Goal: Transaction & Acquisition: Purchase product/service

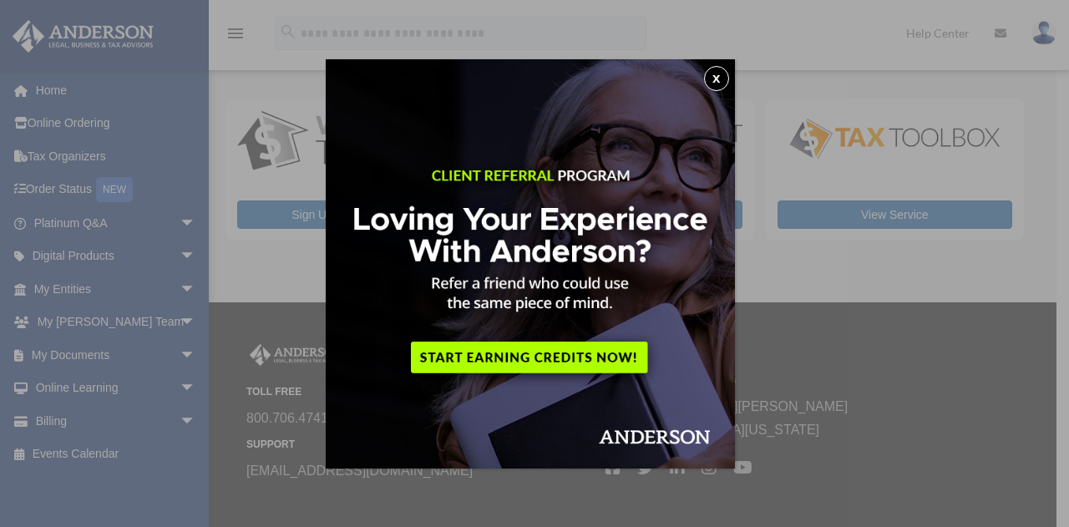
click at [720, 79] on button "x" at bounding box center [716, 78] width 25 height 25
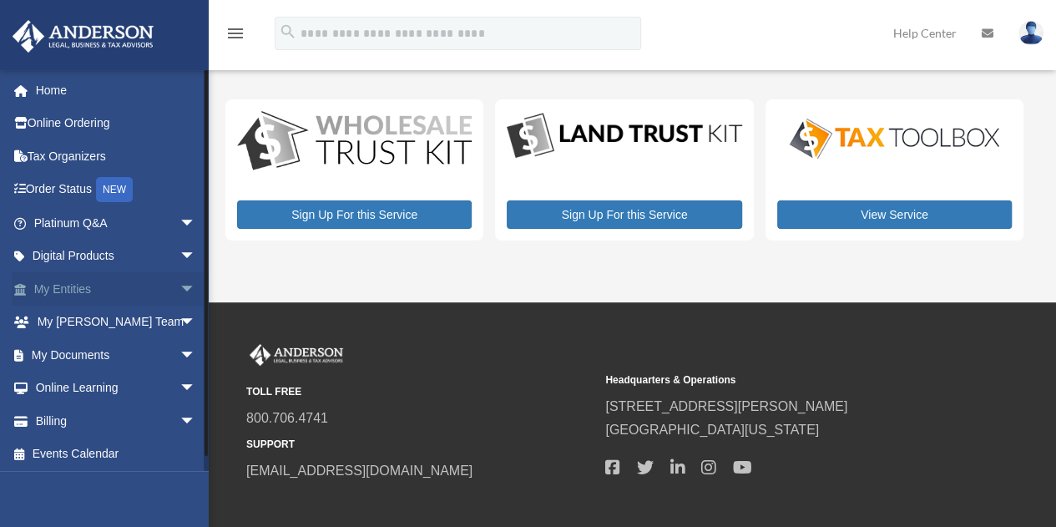
click at [180, 285] on span "arrow_drop_down" at bounding box center [196, 289] width 33 height 34
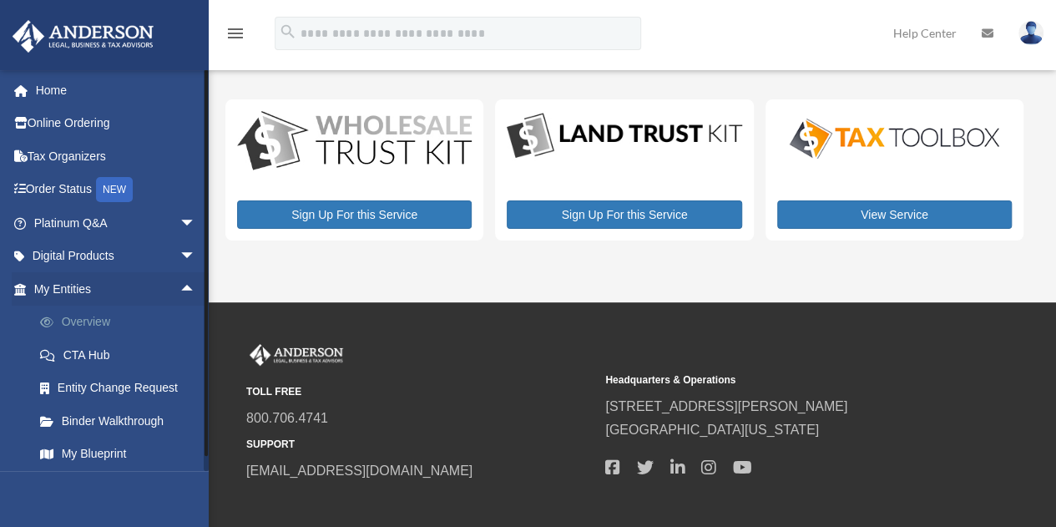
click at [76, 323] on link "Overview" at bounding box center [122, 322] width 198 height 33
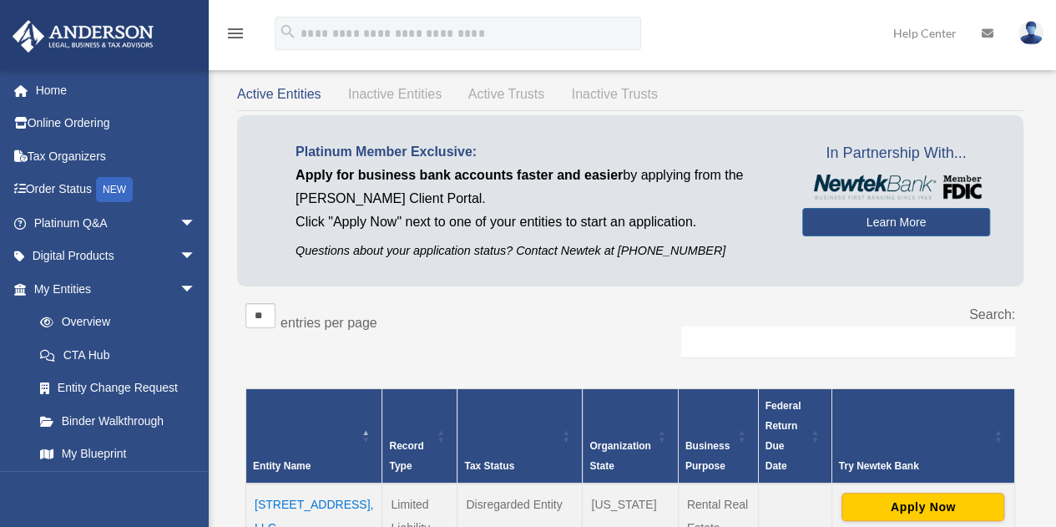
scroll to position [84, 0]
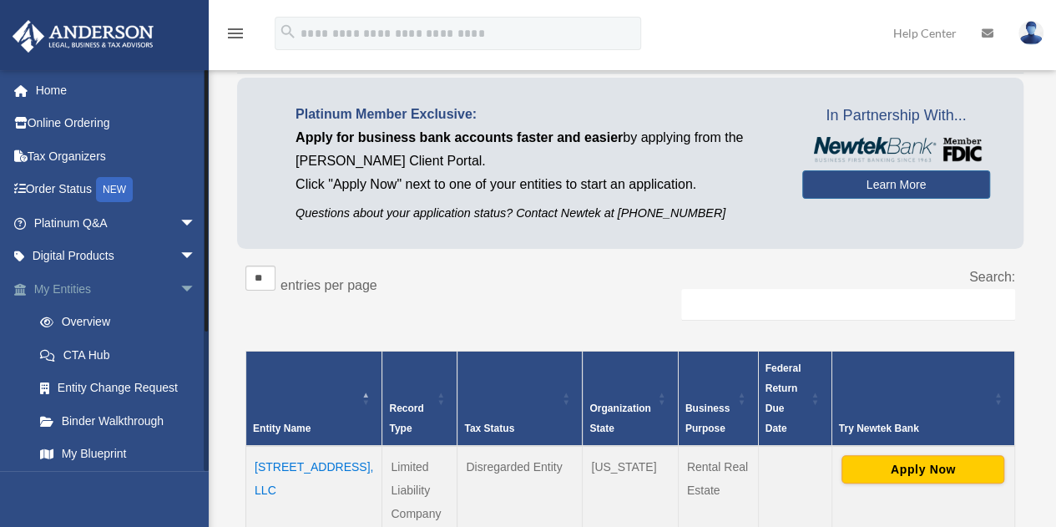
click at [98, 283] on link "My Entities arrow_drop_down" at bounding box center [117, 288] width 210 height 33
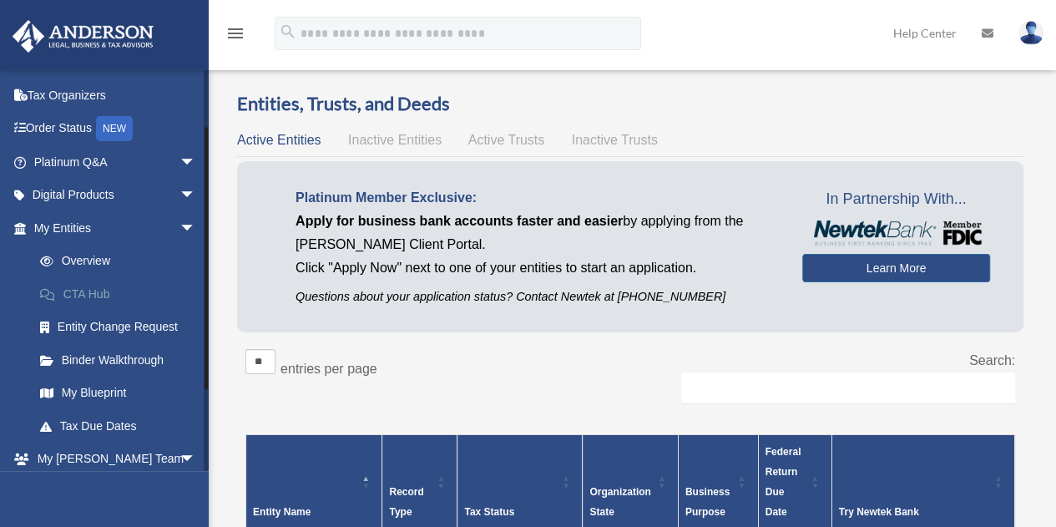
scroll to position [84, 0]
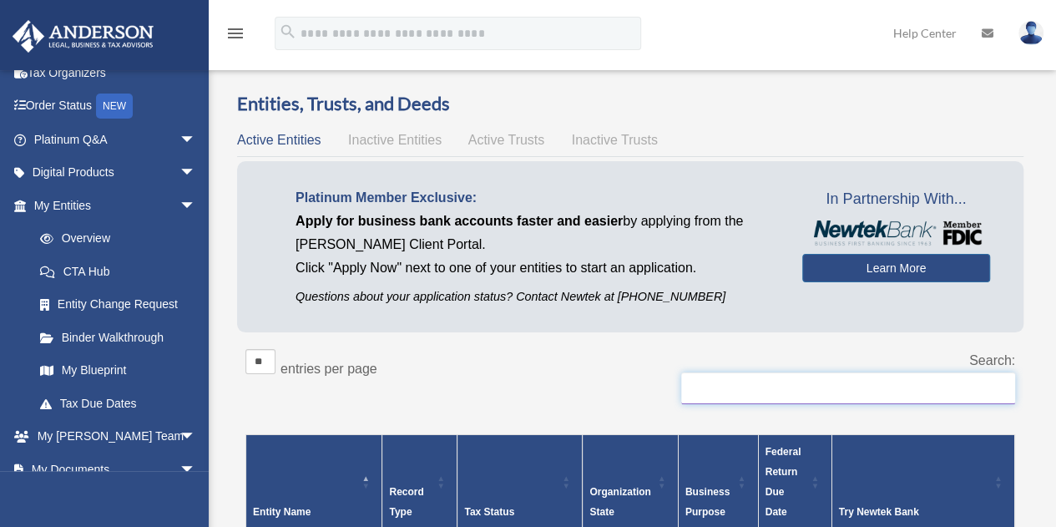
click at [807, 398] on input "Search:" at bounding box center [848, 388] width 334 height 32
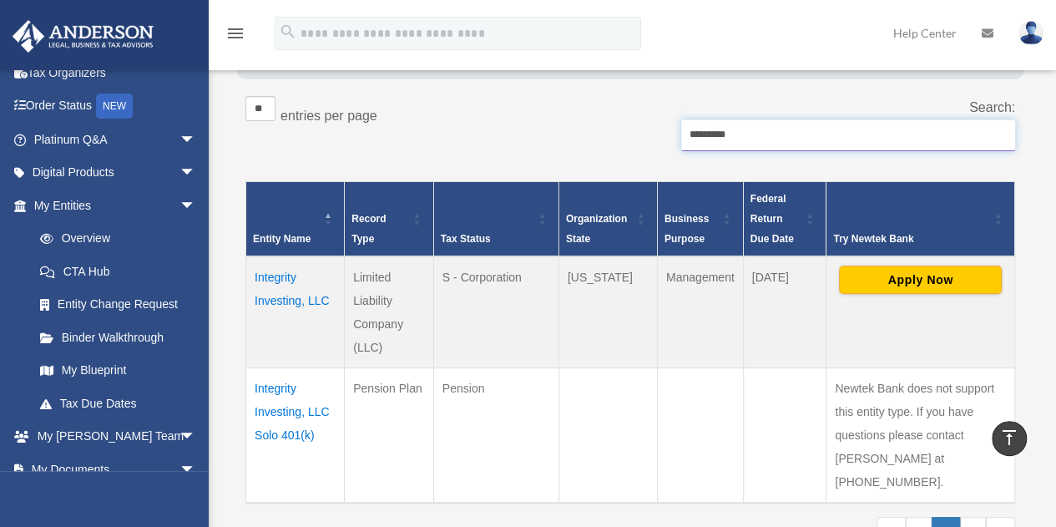
scroll to position [251, 0]
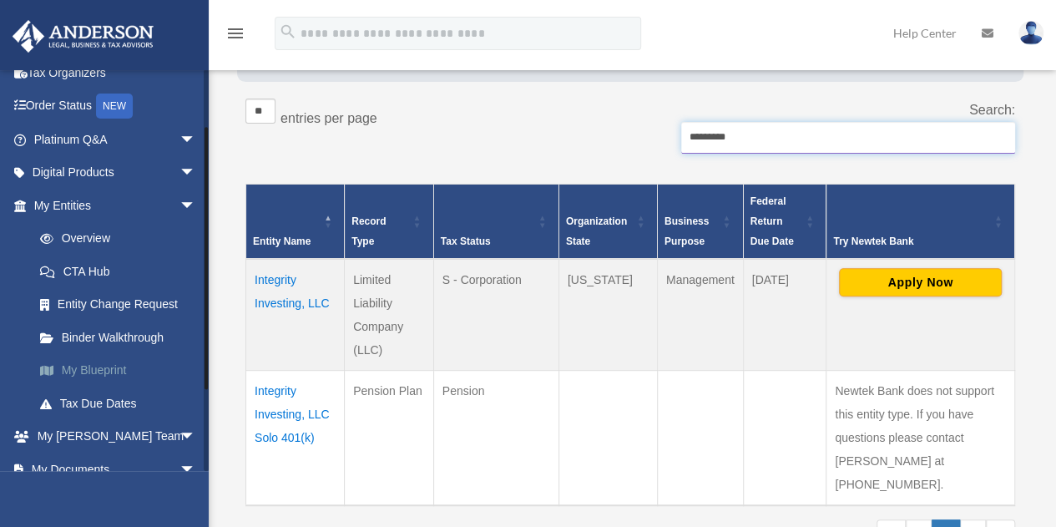
type input "*********"
click at [118, 372] on link "My Blueprint" at bounding box center [122, 370] width 198 height 33
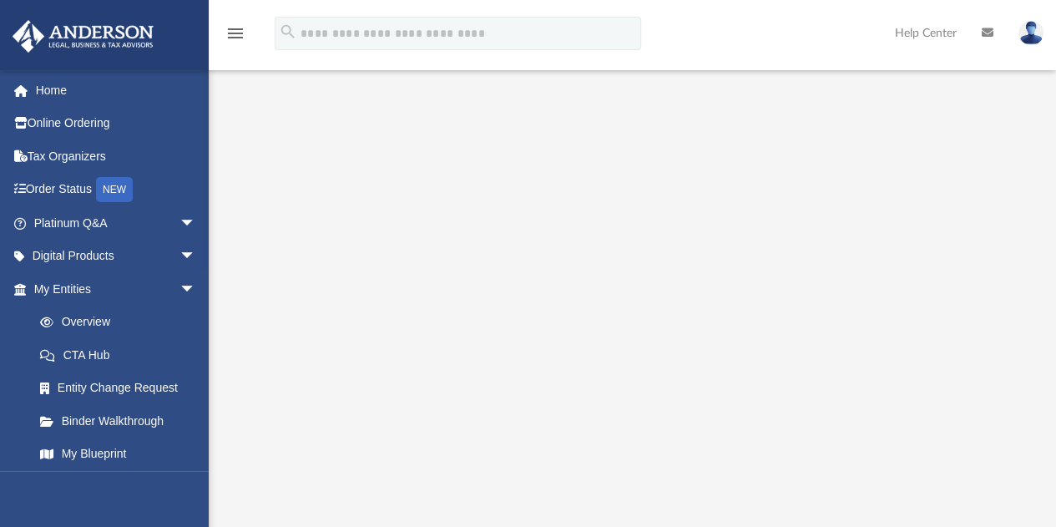
scroll to position [84, 0]
click at [234, 31] on icon "menu" at bounding box center [235, 33] width 20 height 20
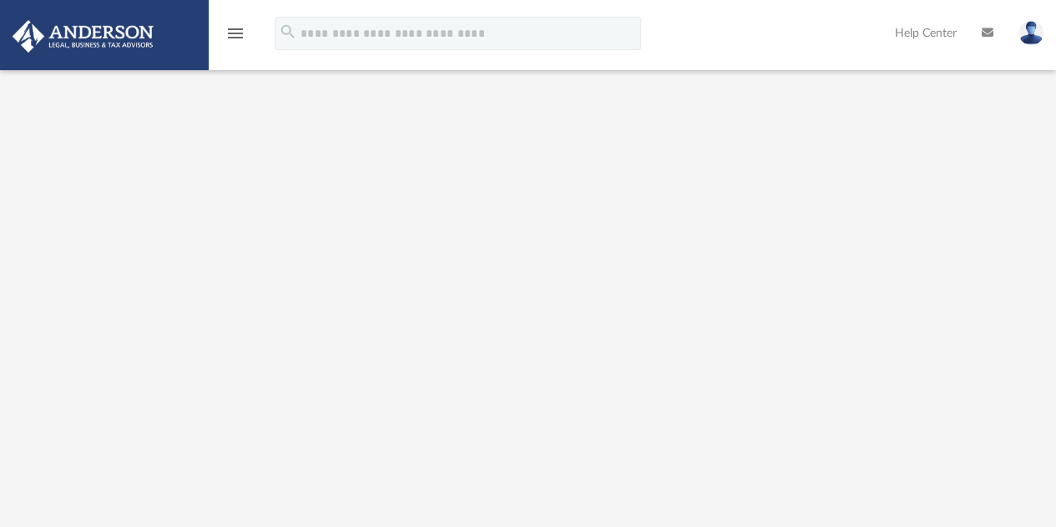
click at [232, 34] on icon "menu" at bounding box center [235, 33] width 20 height 20
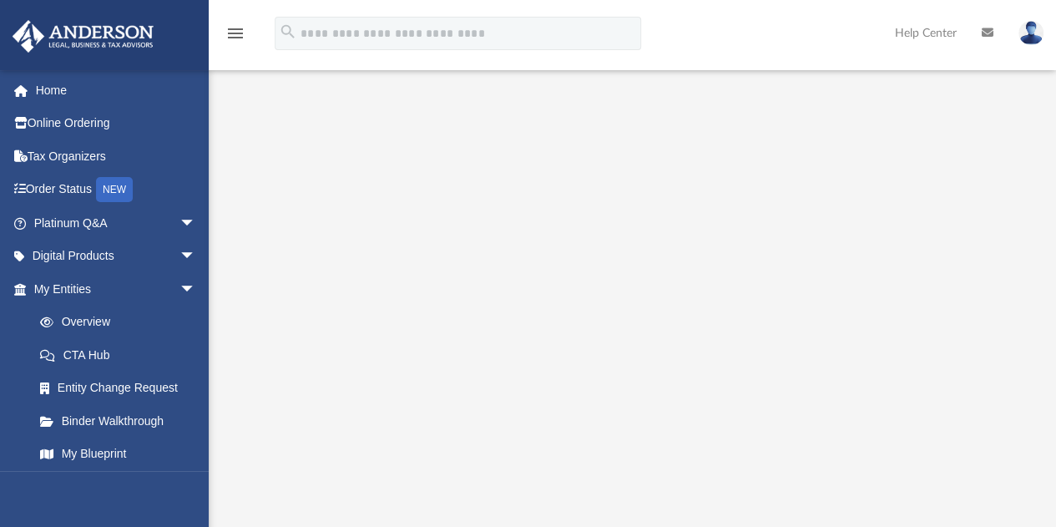
click at [1038, 29] on img at bounding box center [1031, 33] width 25 height 24
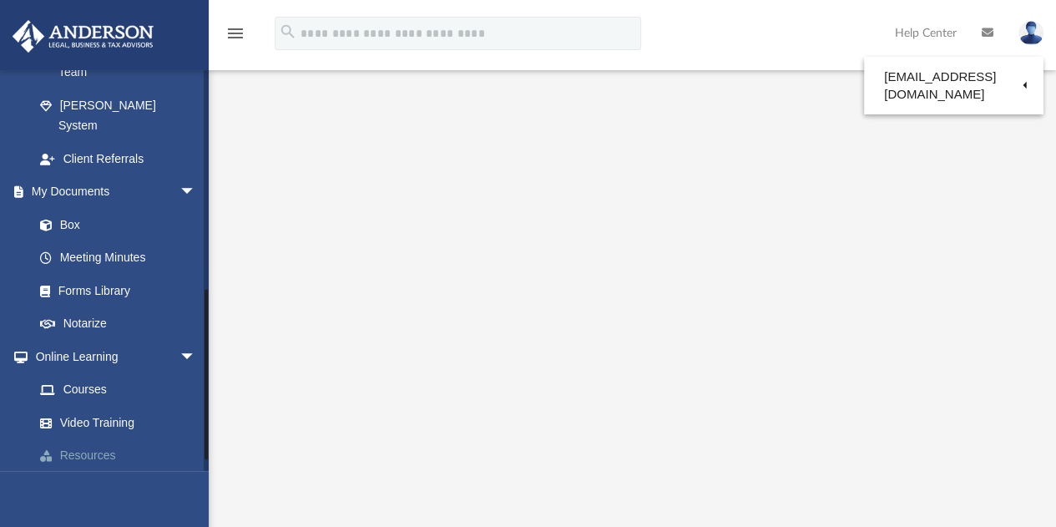
scroll to position [530, 0]
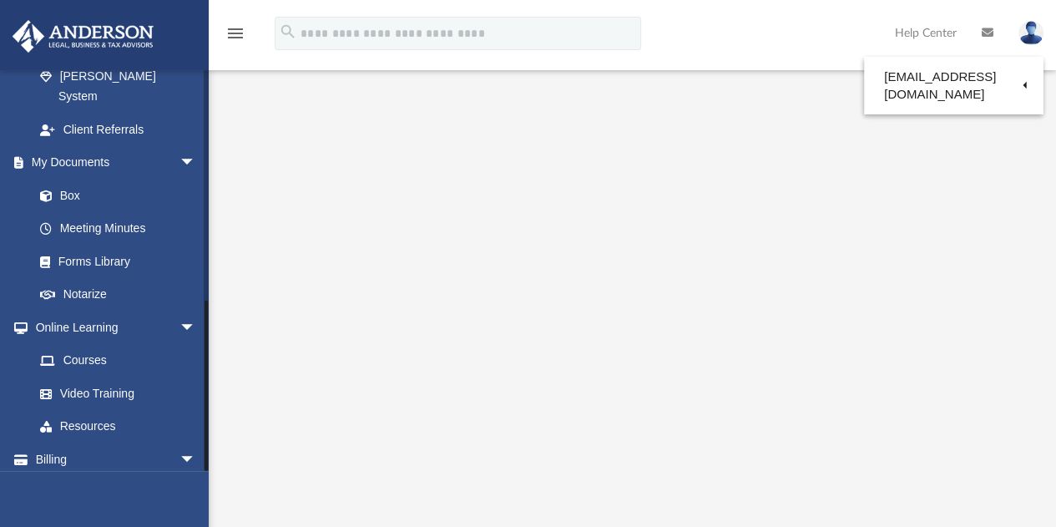
click at [124, 476] on link "Events Calendar" at bounding box center [117, 492] width 210 height 33
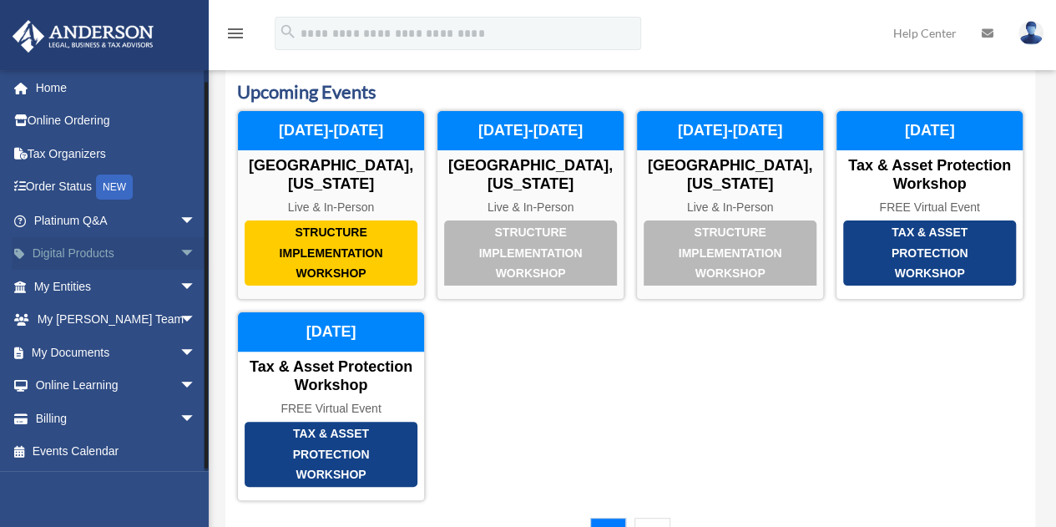
scroll to position [84, 0]
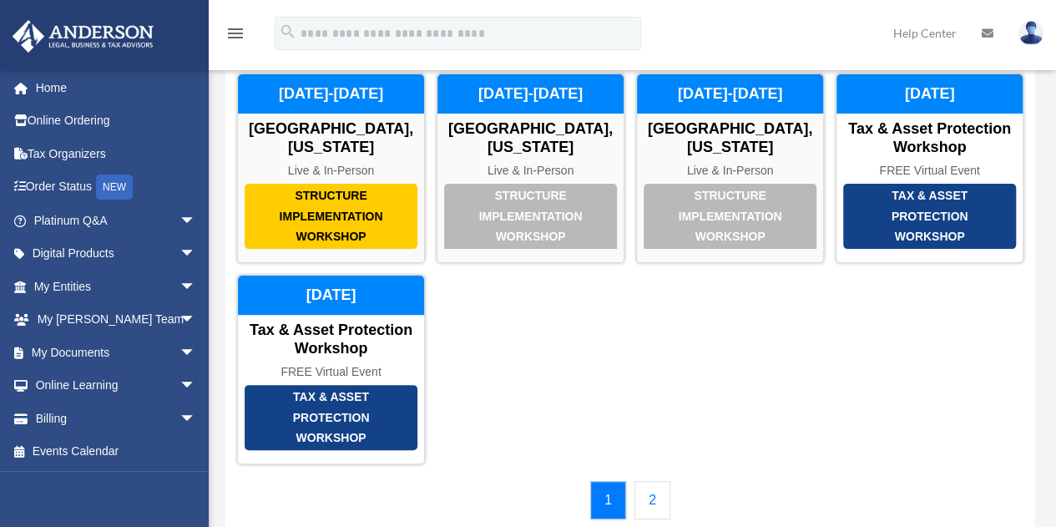
click at [646, 498] on link "2" at bounding box center [653, 500] width 36 height 38
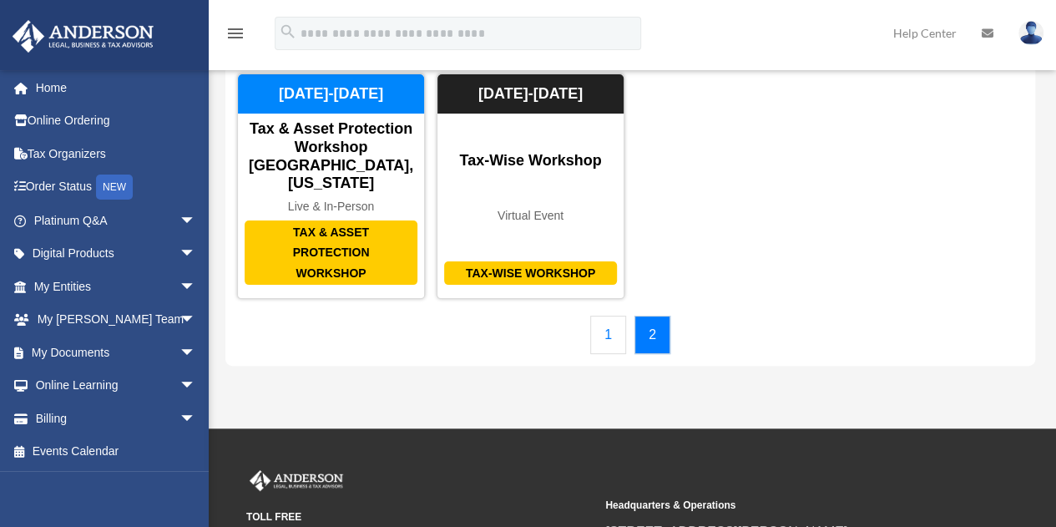
click at [611, 316] on link "1" at bounding box center [608, 335] width 36 height 38
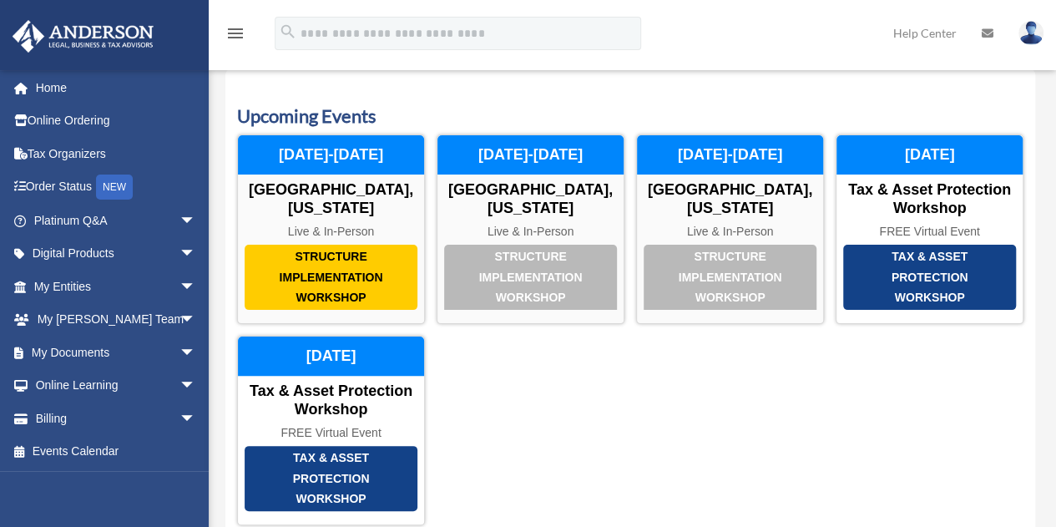
scroll to position [0, 0]
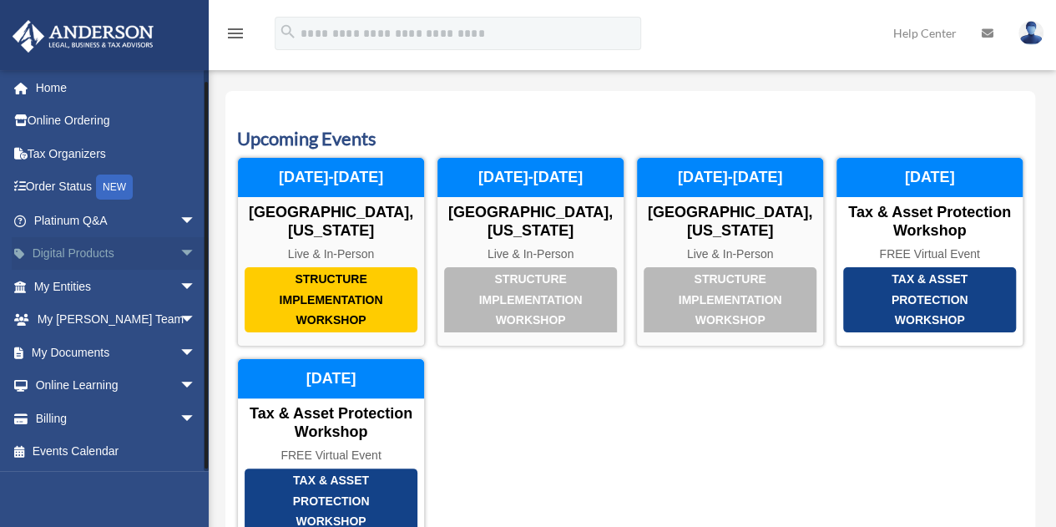
click at [180, 251] on span "arrow_drop_down" at bounding box center [196, 254] width 33 height 34
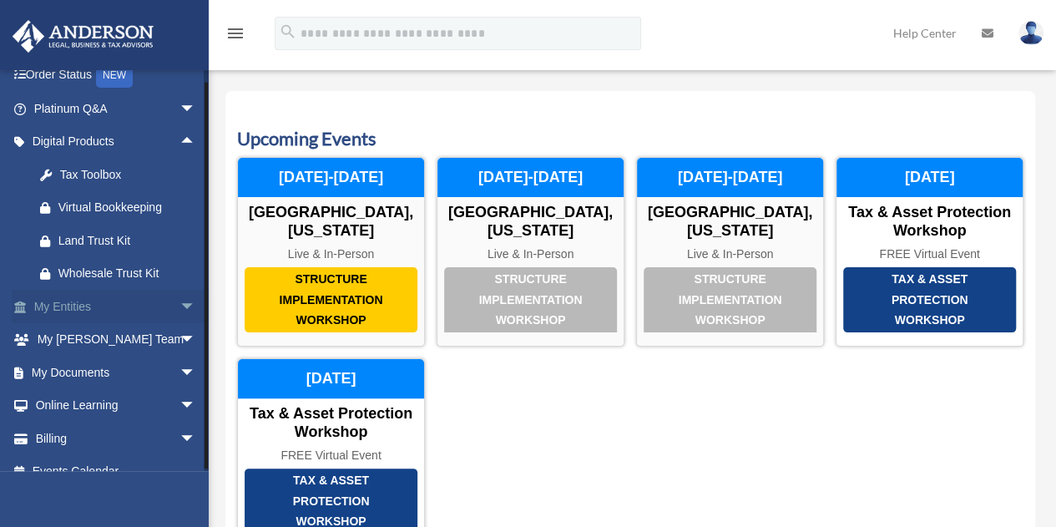
scroll to position [134, 0]
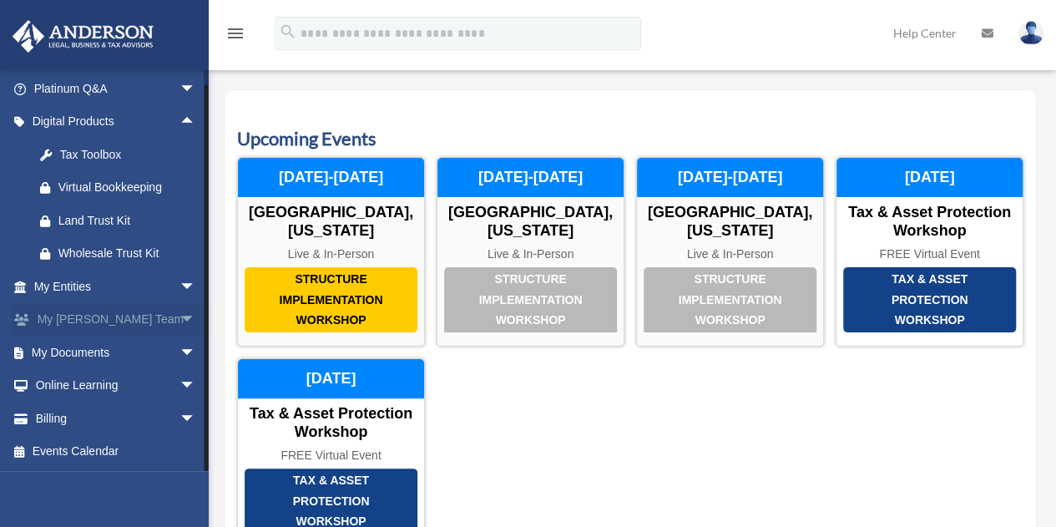
click at [180, 318] on span "arrow_drop_down" at bounding box center [196, 320] width 33 height 34
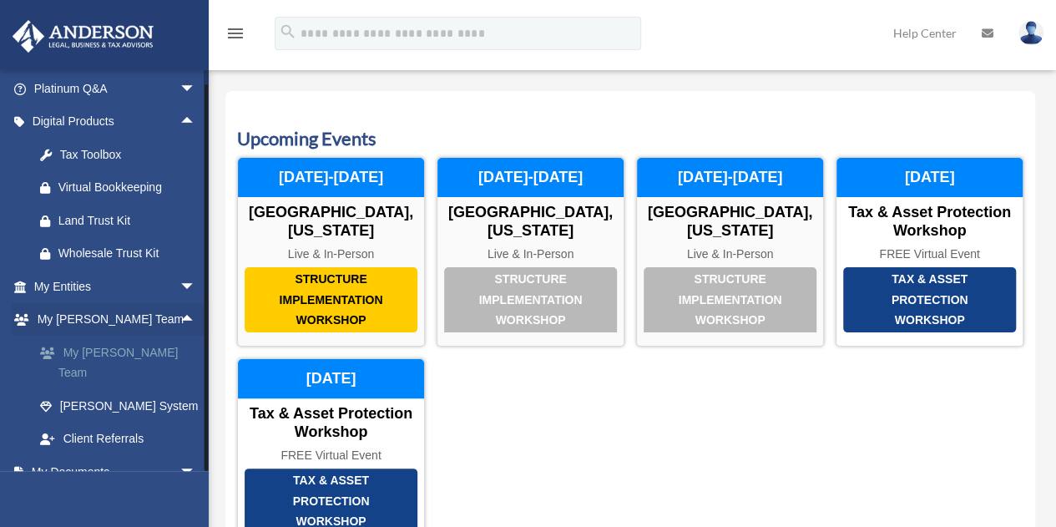
click at [141, 350] on link "My [PERSON_NAME] Team" at bounding box center [122, 362] width 198 height 53
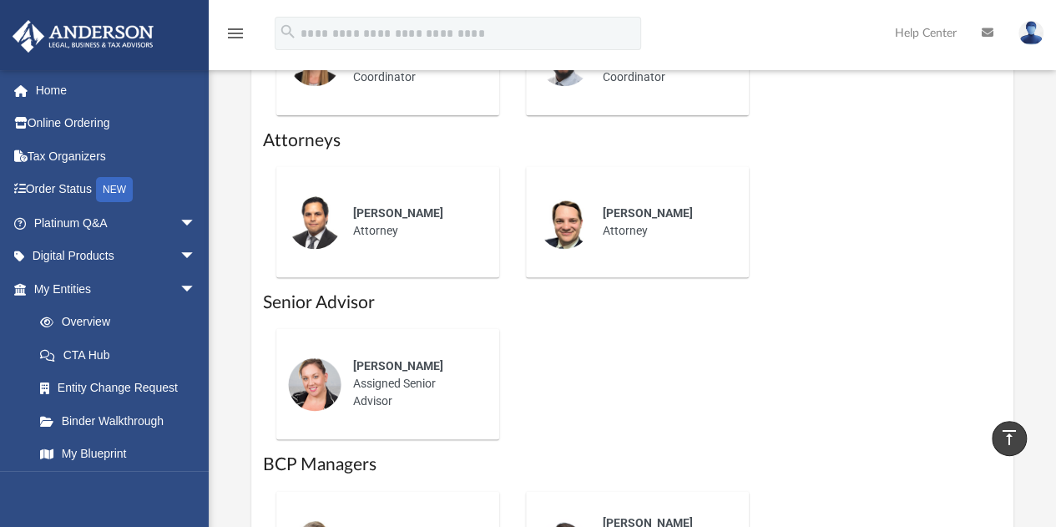
scroll to position [919, 0]
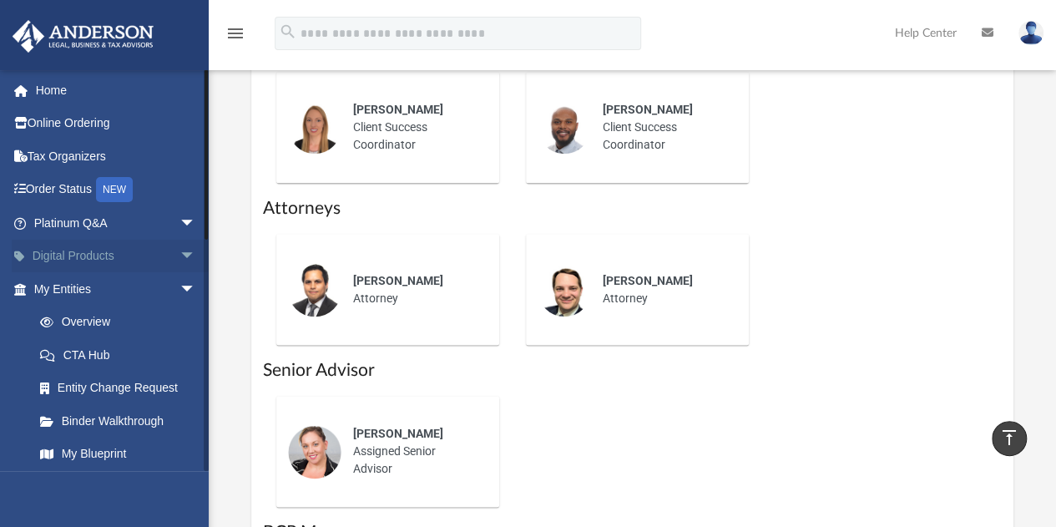
click at [180, 252] on span "arrow_drop_down" at bounding box center [196, 257] width 33 height 34
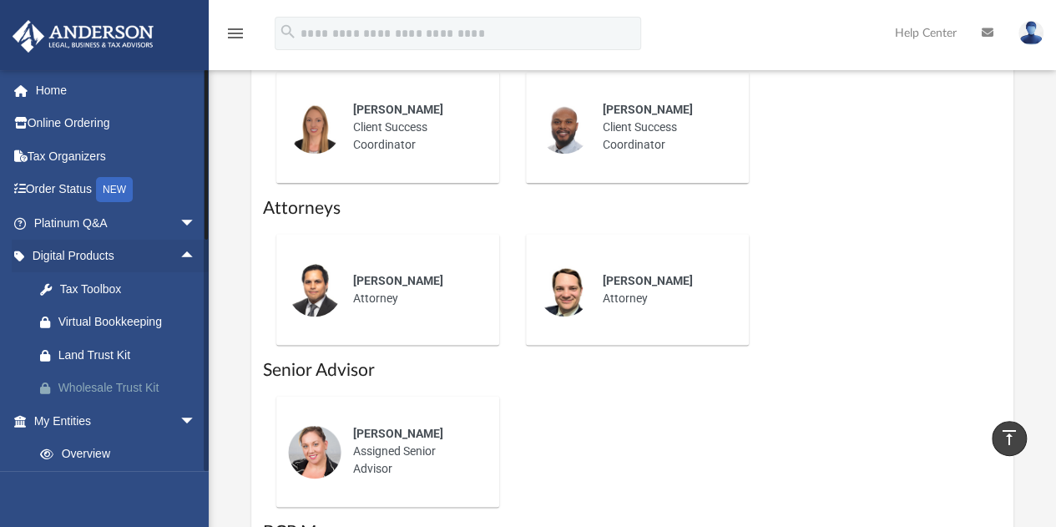
click at [152, 382] on div "Wholesale Trust Kit" at bounding box center [129, 387] width 142 height 21
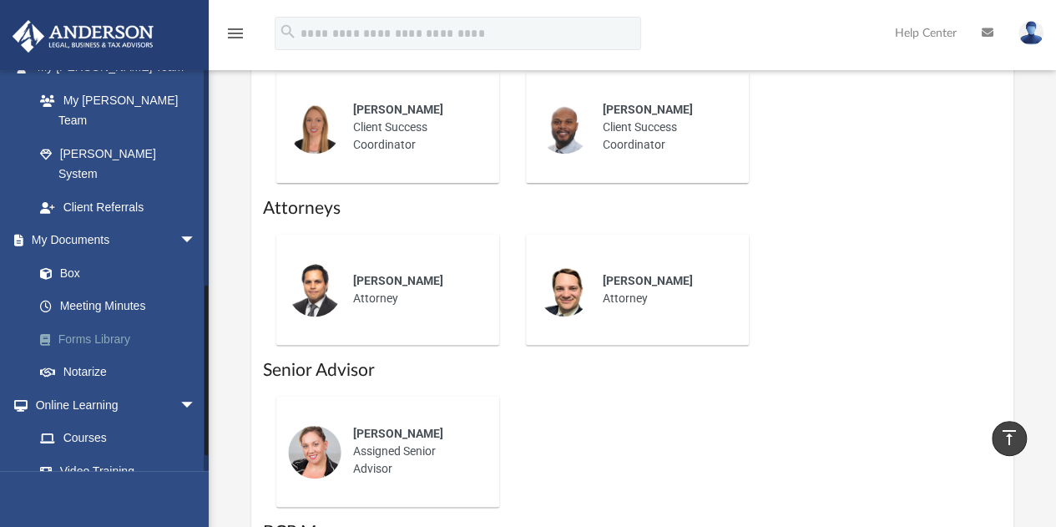
scroll to position [662, 0]
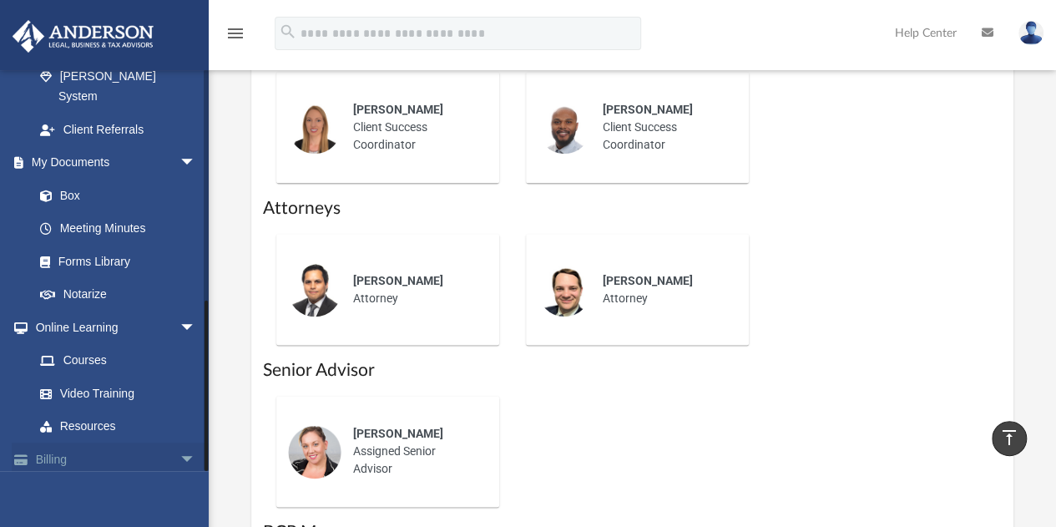
click at [180, 443] on span "arrow_drop_down" at bounding box center [196, 460] width 33 height 34
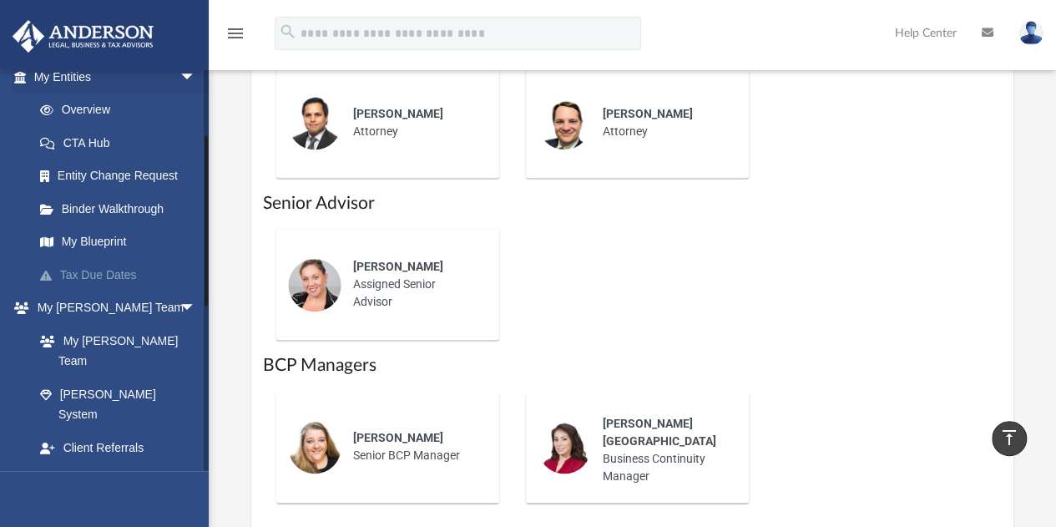
scroll to position [0, 0]
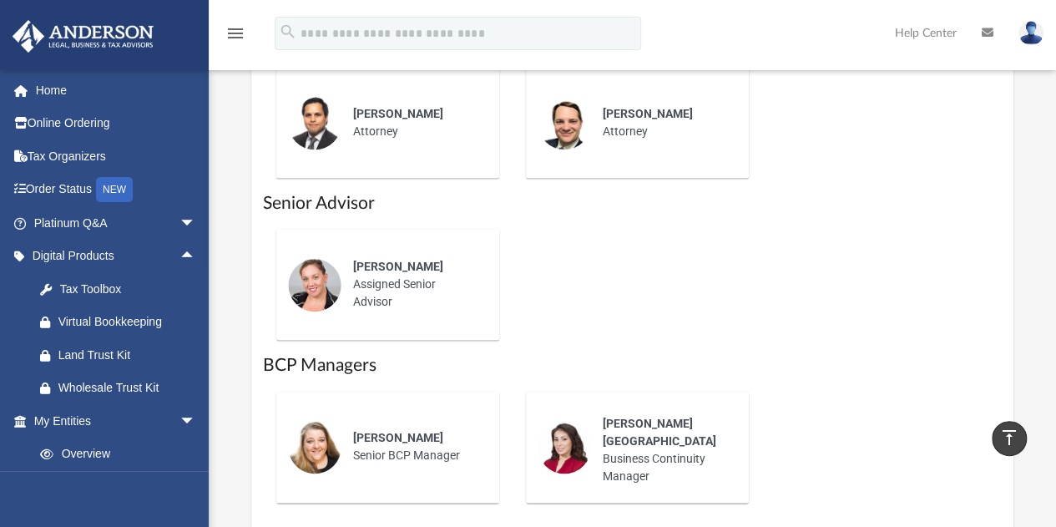
click at [1039, 36] on img at bounding box center [1031, 33] width 25 height 24
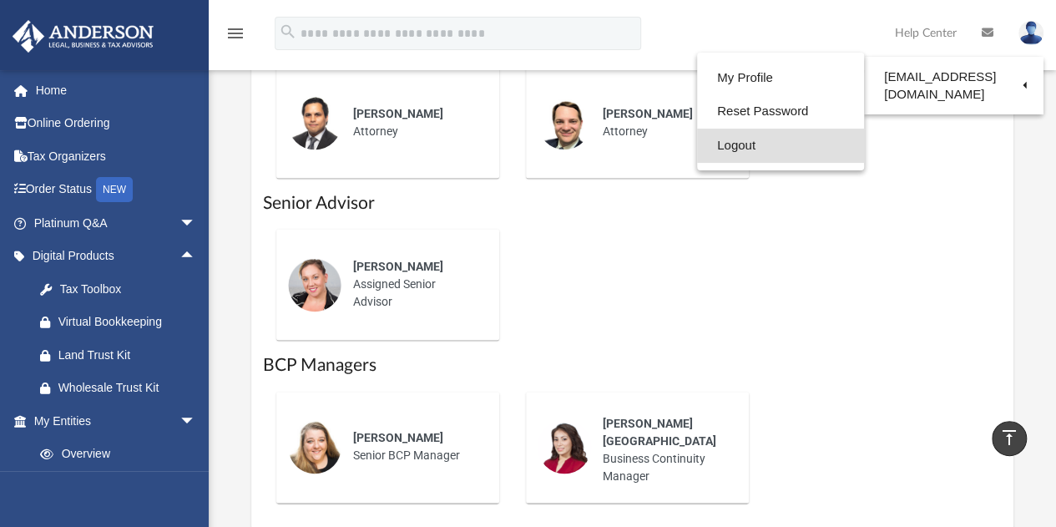
click at [729, 143] on link "Logout" at bounding box center [780, 146] width 167 height 34
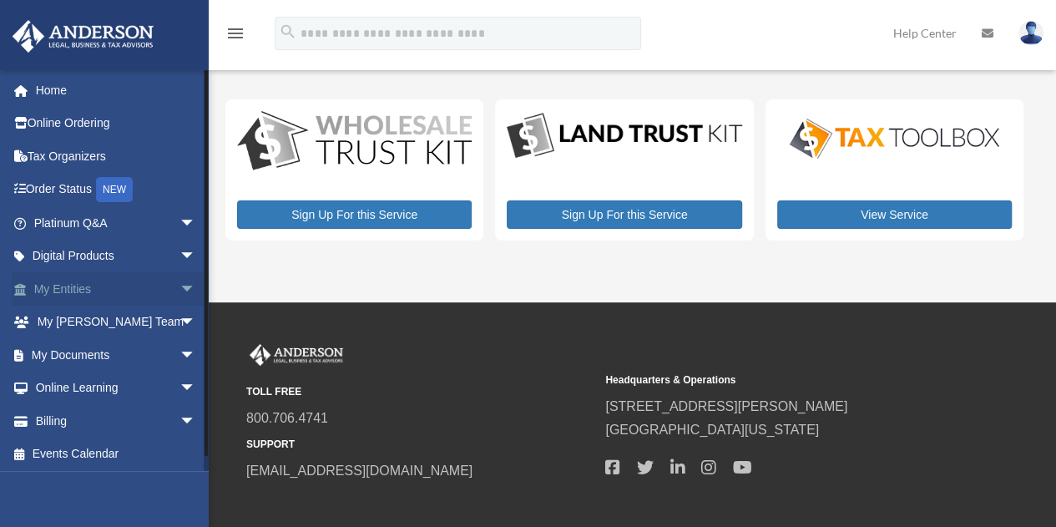
click at [75, 289] on link "My Entities arrow_drop_down" at bounding box center [117, 288] width 210 height 33
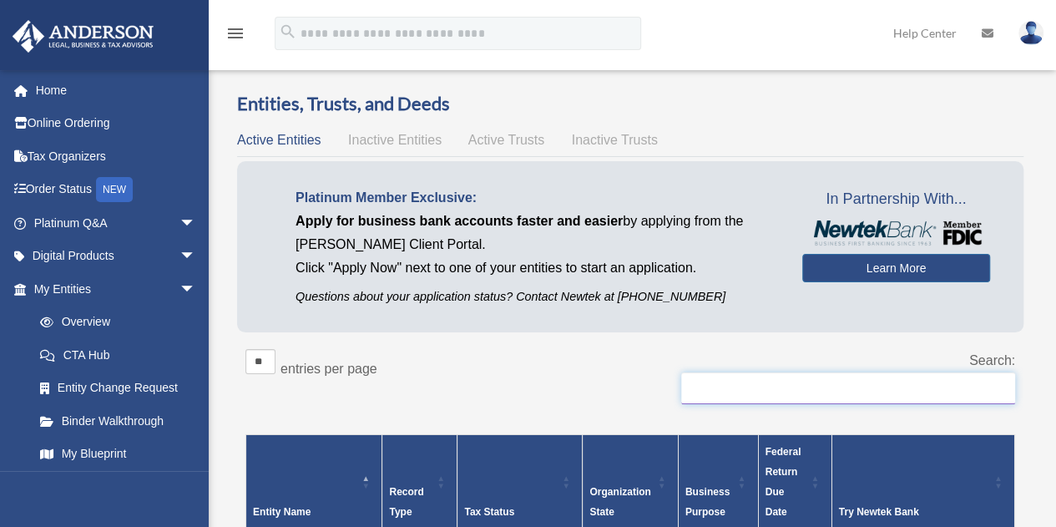
click at [713, 388] on input "Search:" at bounding box center [848, 388] width 334 height 32
paste input "**********"
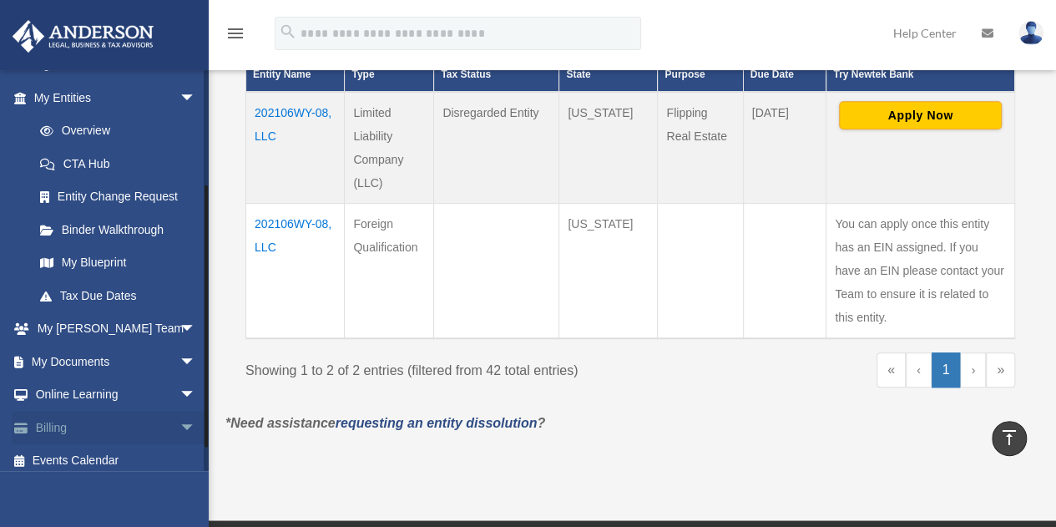
scroll to position [200, 0]
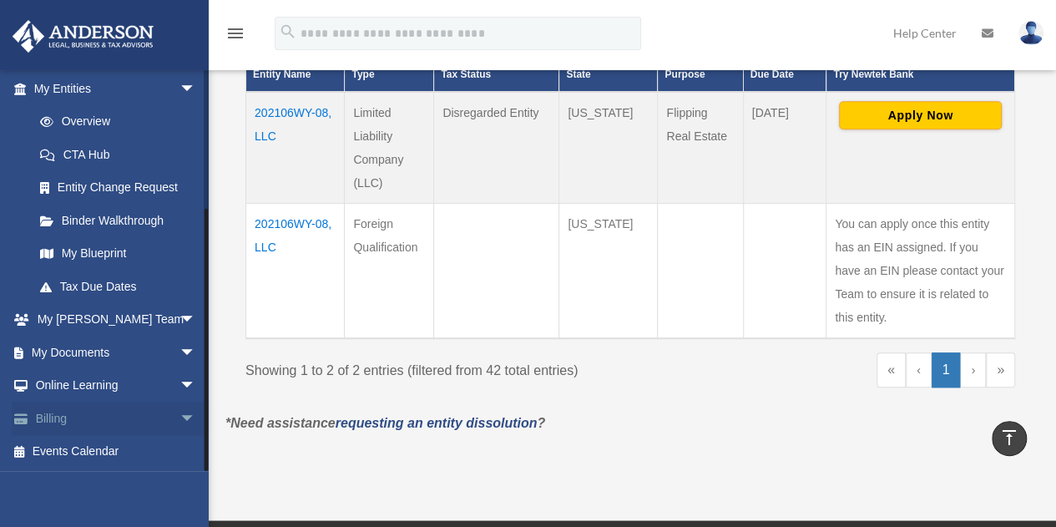
type input "**********"
click at [68, 418] on link "Billing arrow_drop_down" at bounding box center [117, 418] width 210 height 33
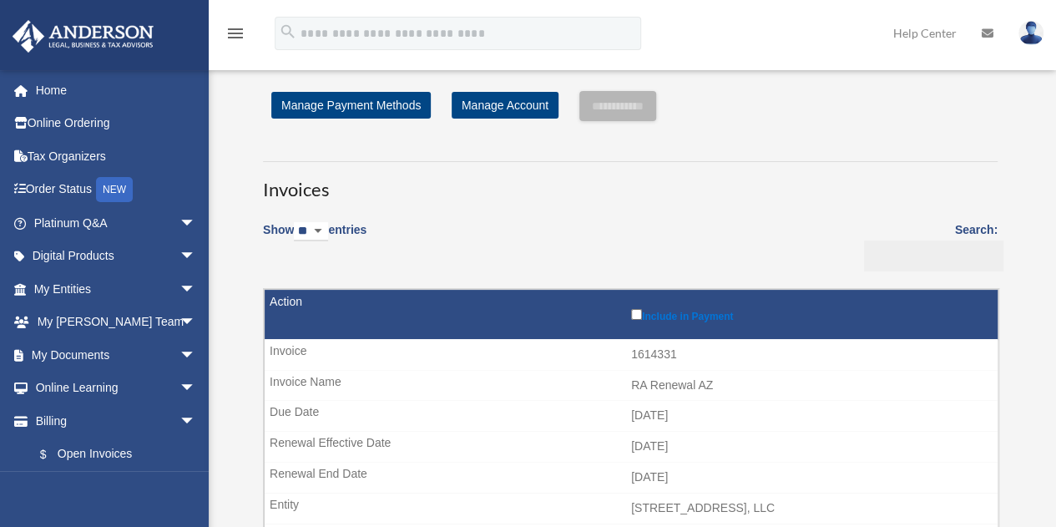
click at [890, 261] on input "Search:" at bounding box center [933, 256] width 139 height 32
paste input "**********"
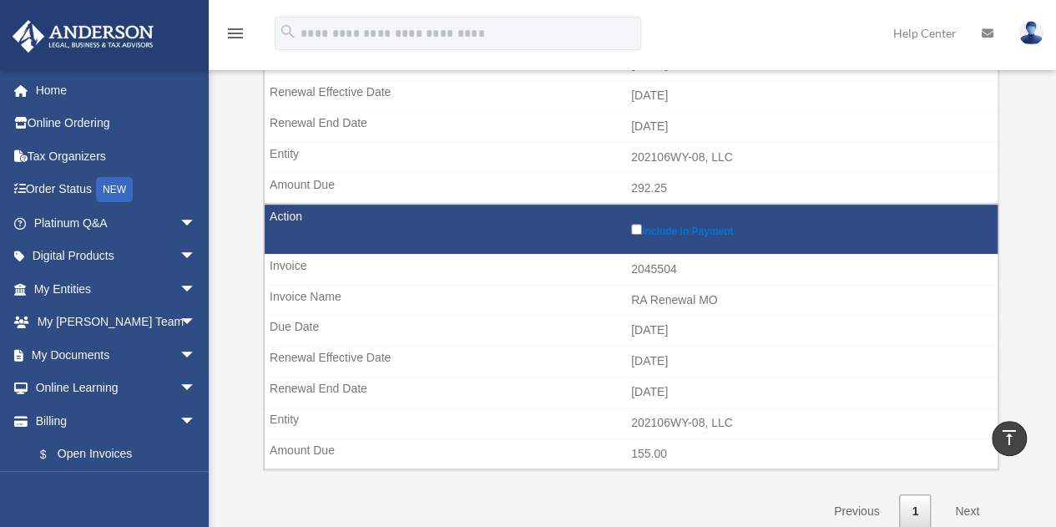
scroll to position [251, 0]
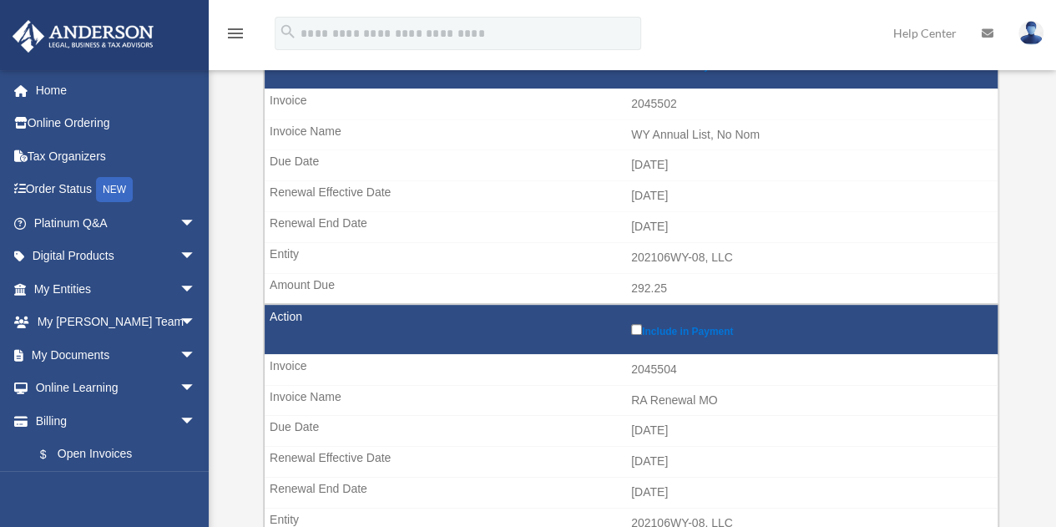
type input "**********"
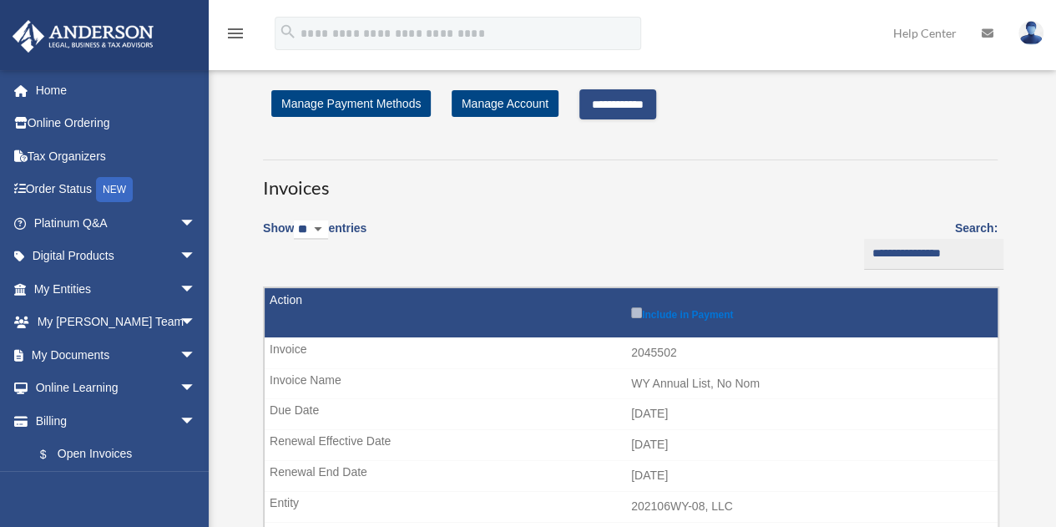
scroll to position [0, 0]
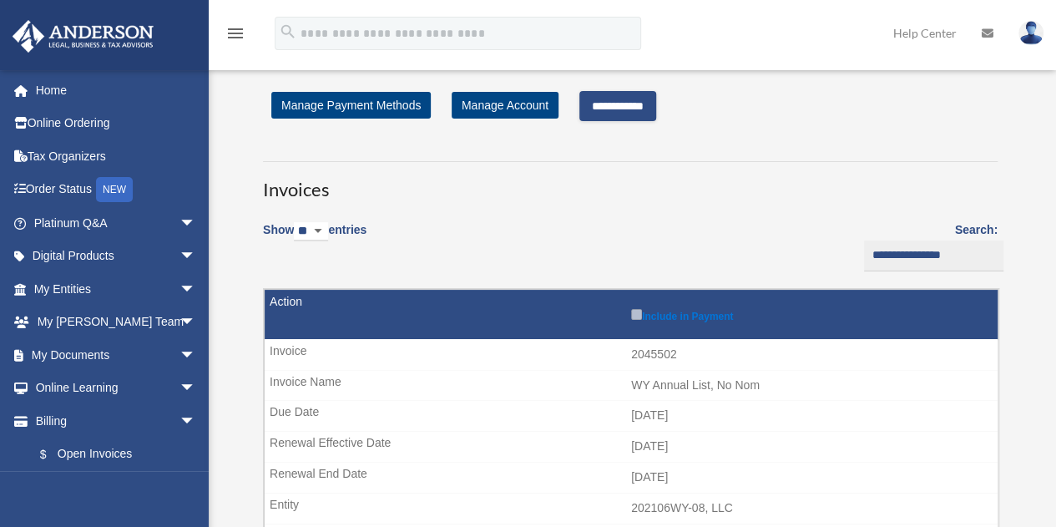
click at [635, 104] on input "**********" at bounding box center [617, 106] width 77 height 30
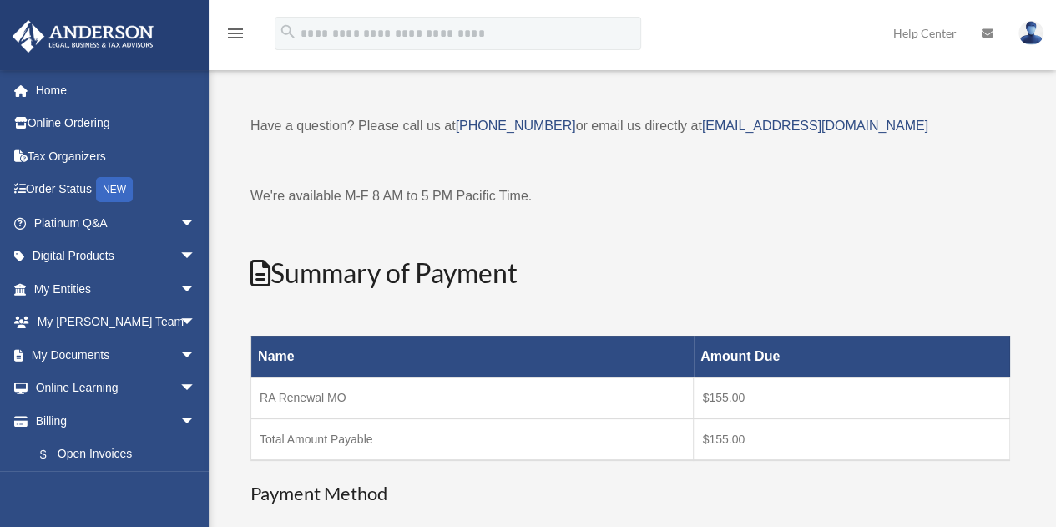
click at [1027, 34] on img at bounding box center [1031, 33] width 25 height 24
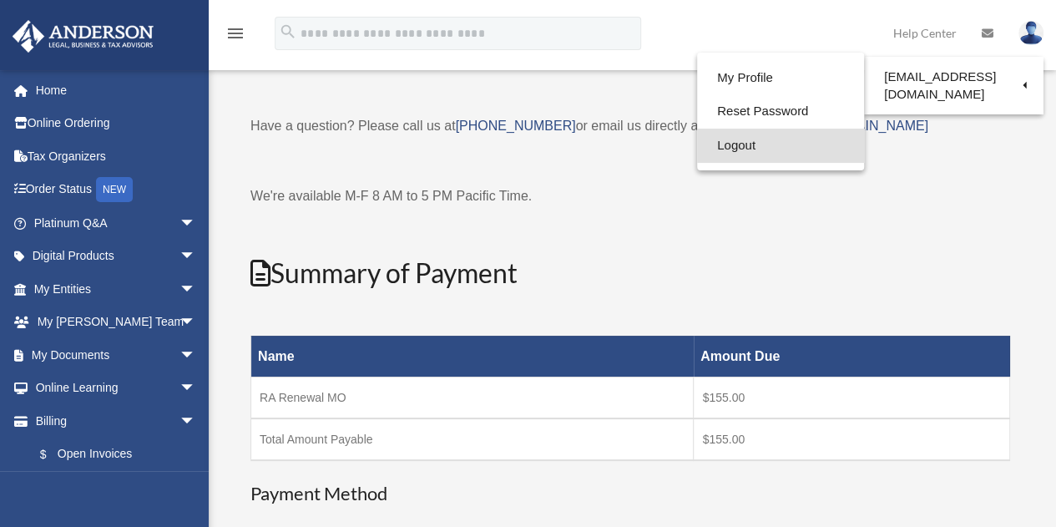
click at [730, 139] on link "Logout" at bounding box center [780, 146] width 167 height 34
